Goal: Task Accomplishment & Management: Use online tool/utility

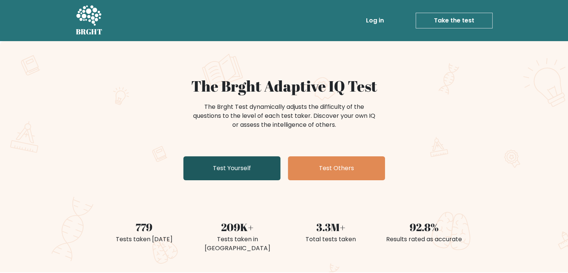
click at [236, 172] on link "Test Yourself" at bounding box center [231, 168] width 97 height 24
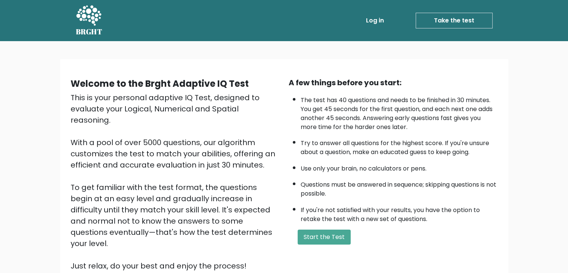
click at [447, 21] on link "Take the test" at bounding box center [454, 21] width 77 height 16
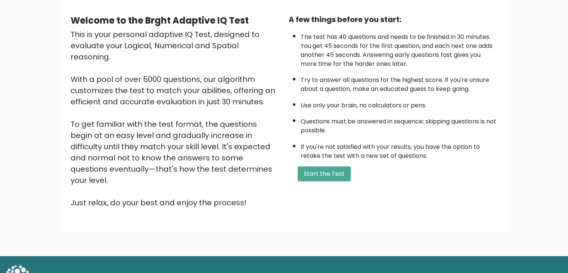
scroll to position [69, 0]
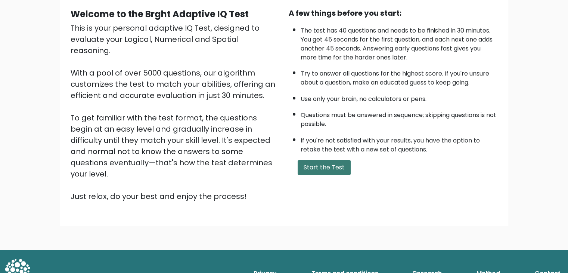
click at [321, 162] on button "Start the Test" at bounding box center [324, 167] width 53 height 15
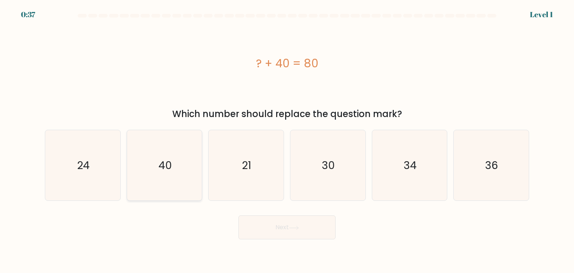
click at [160, 172] on icon "40" at bounding box center [164, 165] width 70 height 70
click at [287, 140] on input "b. 40" at bounding box center [287, 138] width 0 height 4
radio input "true"
click at [252, 227] on button "Next" at bounding box center [286, 227] width 97 height 24
